Goal: Browse casually: Explore the website without a specific task or goal

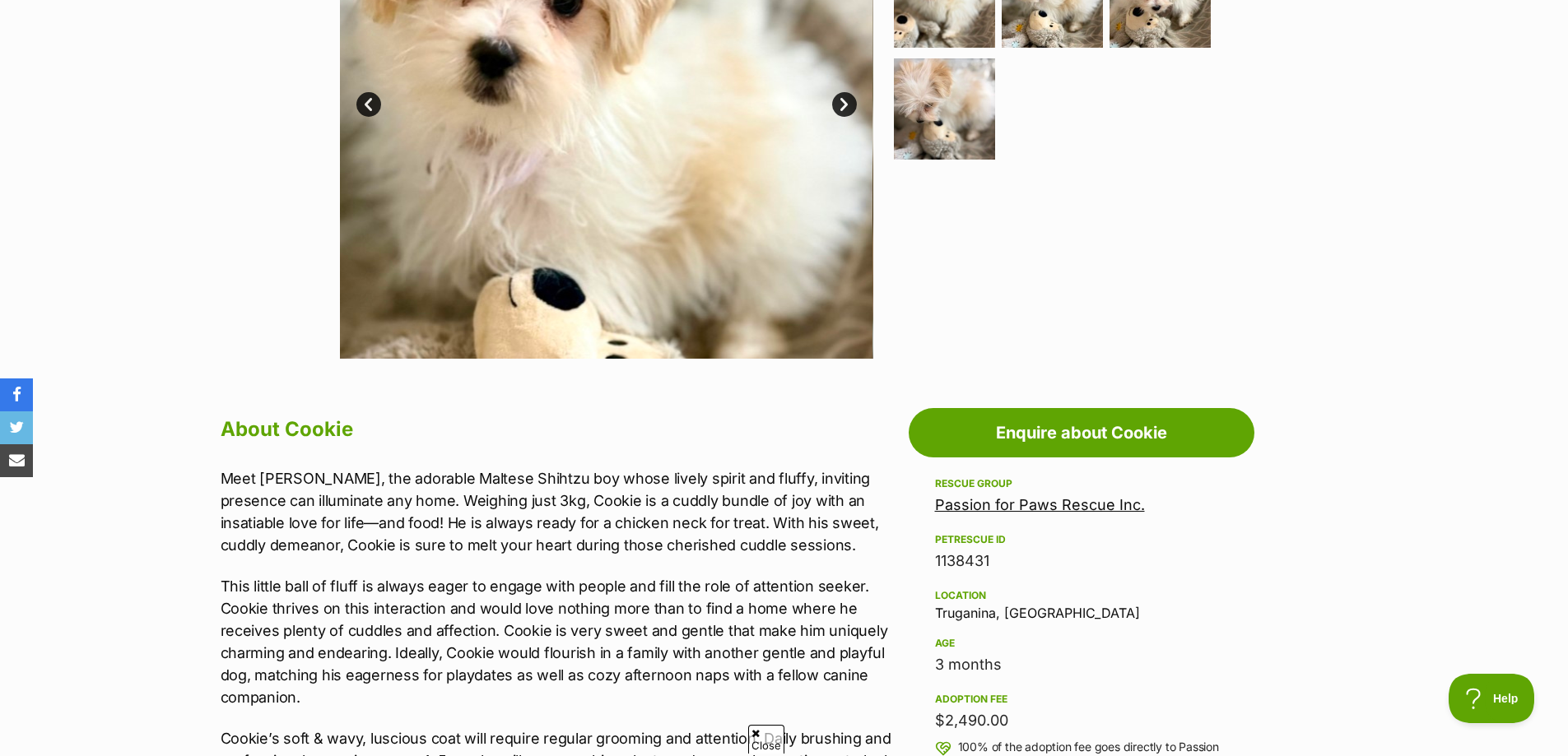
scroll to position [493, 0]
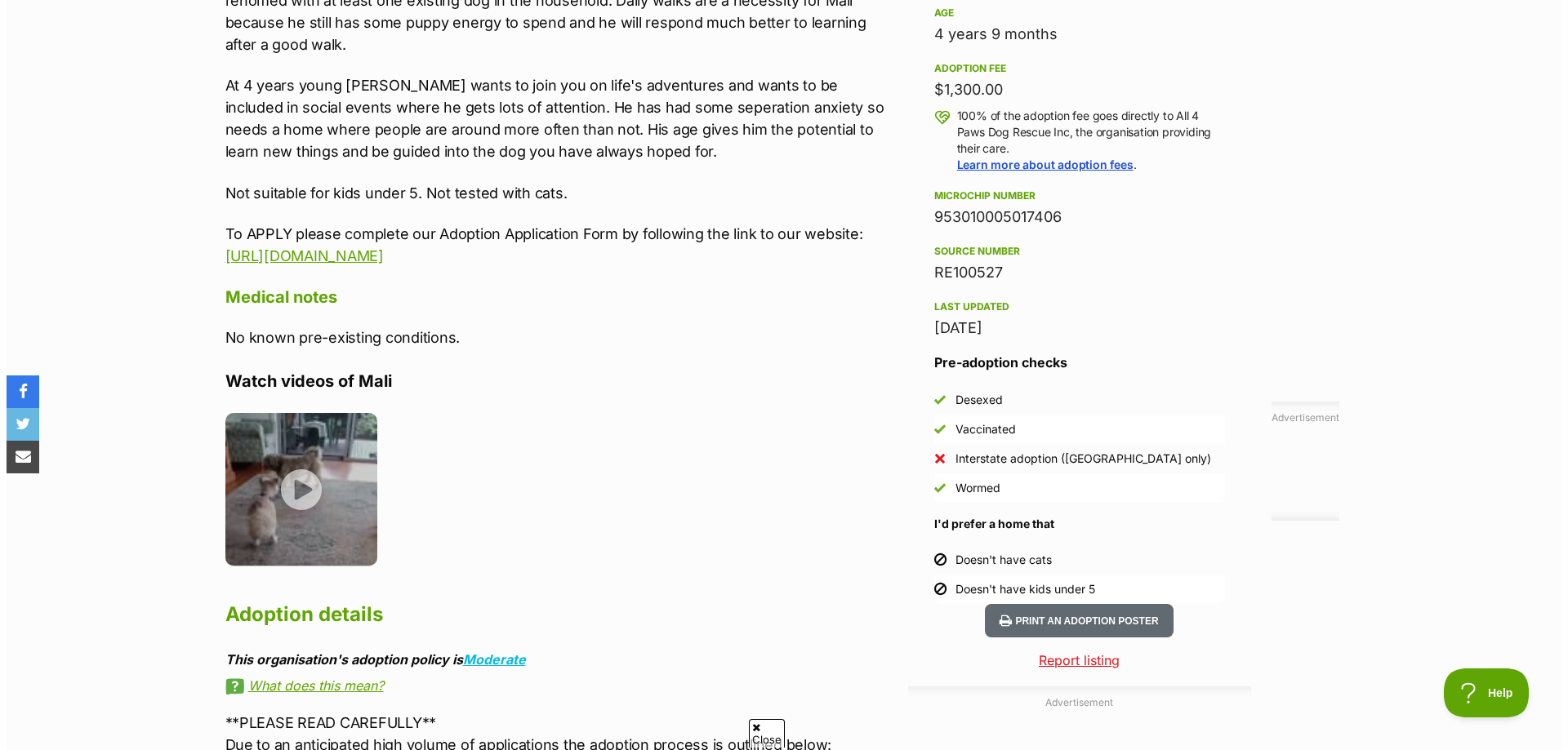
scroll to position [1143, 0]
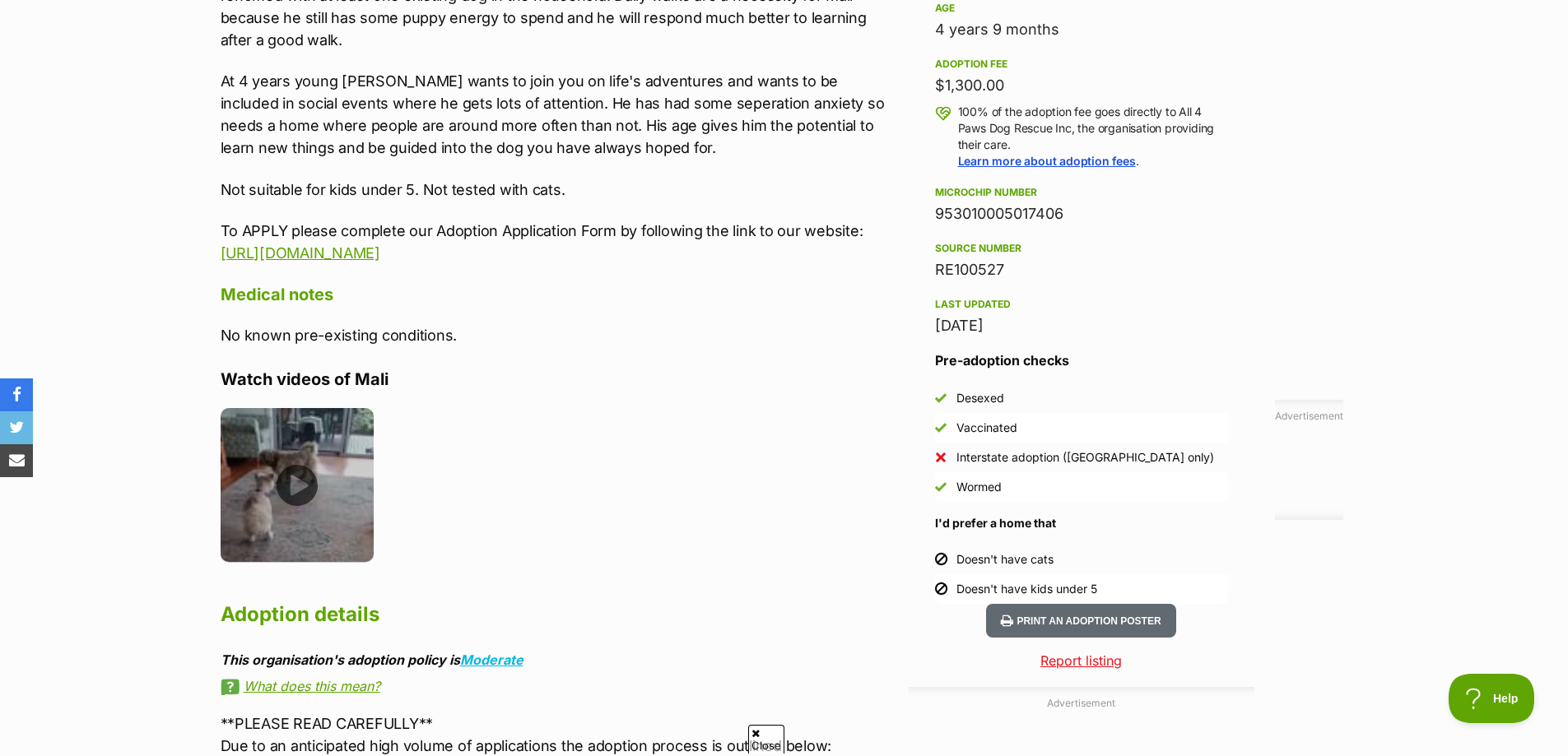
click at [301, 458] on img at bounding box center [298, 485] width 154 height 154
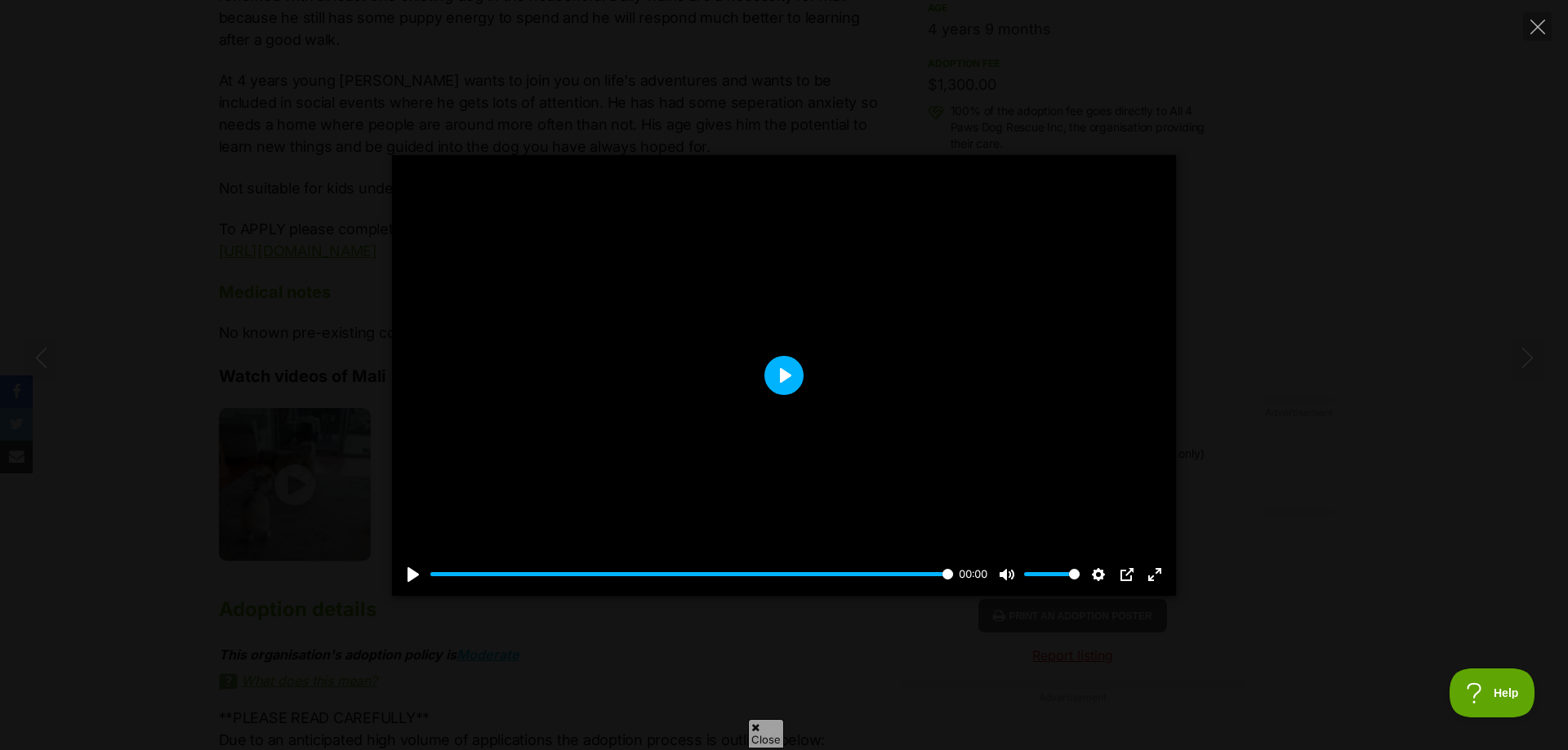
click at [781, 370] on button "Play" at bounding box center [784, 375] width 39 height 39
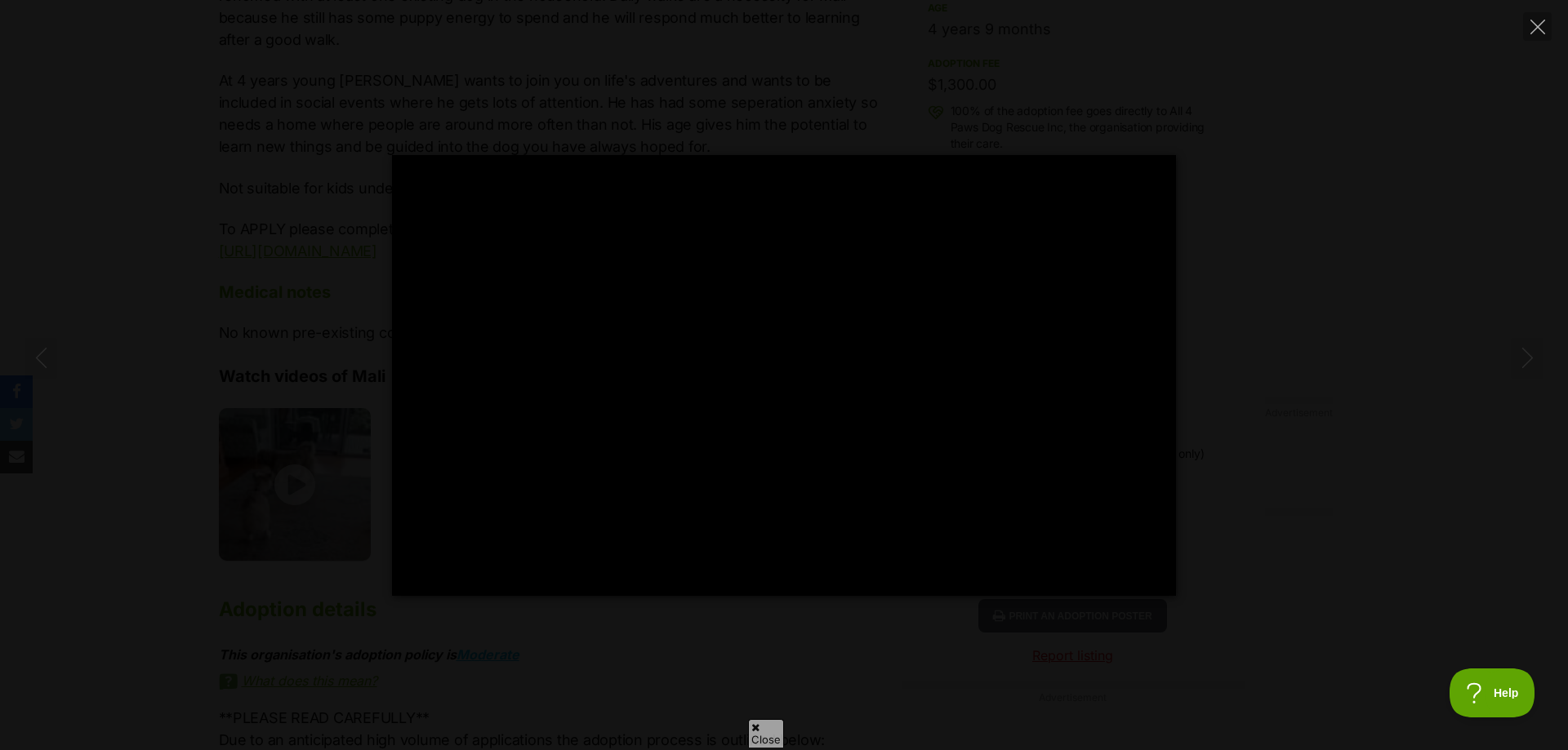
type input "100"
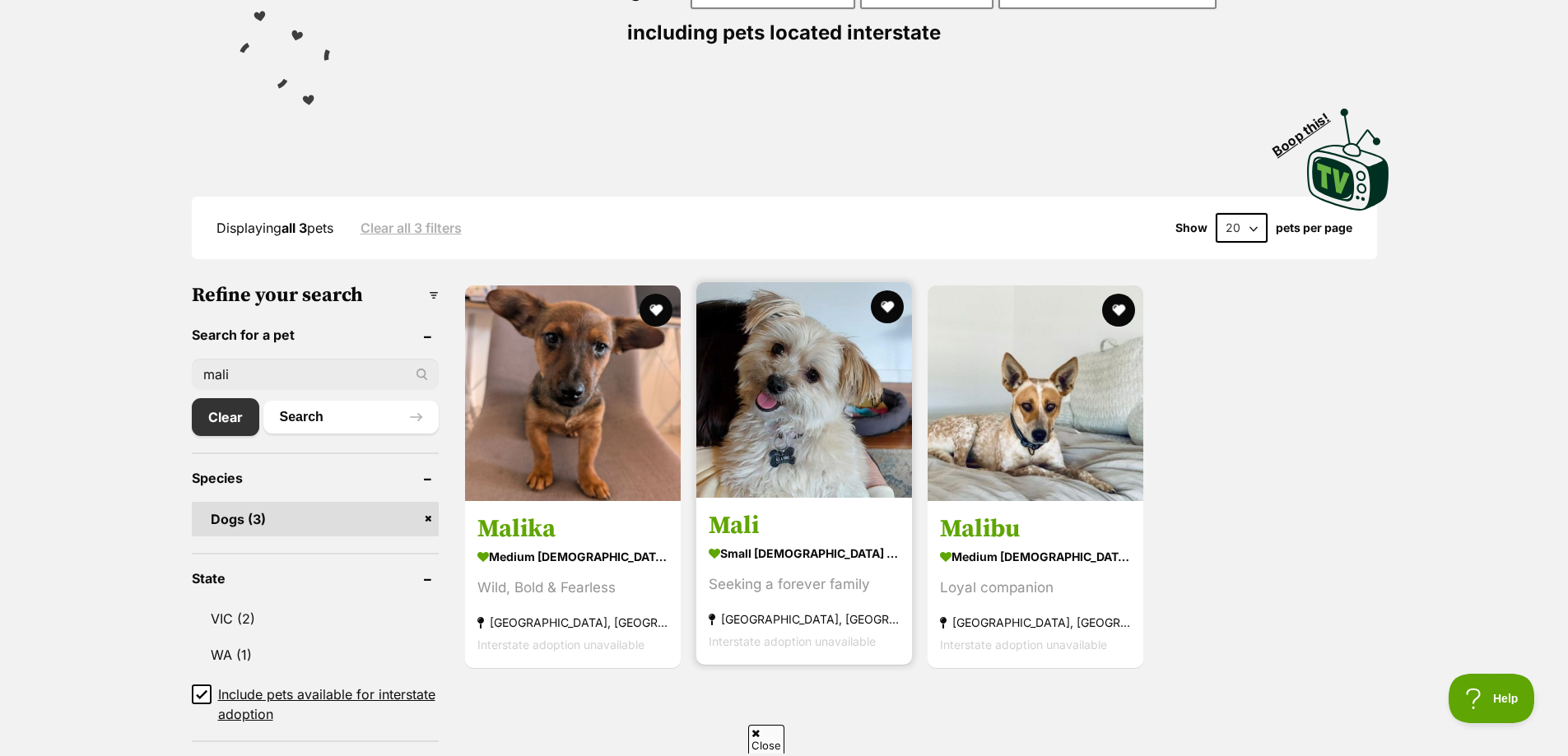
click at [788, 369] on img at bounding box center [804, 390] width 216 height 216
